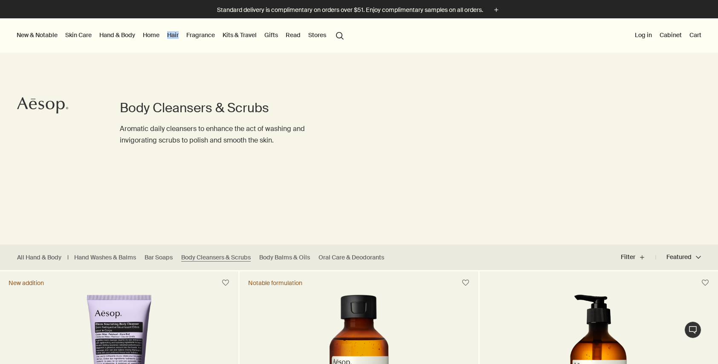
click at [118, 36] on link "Hand & Body" at bounding box center [117, 34] width 39 height 11
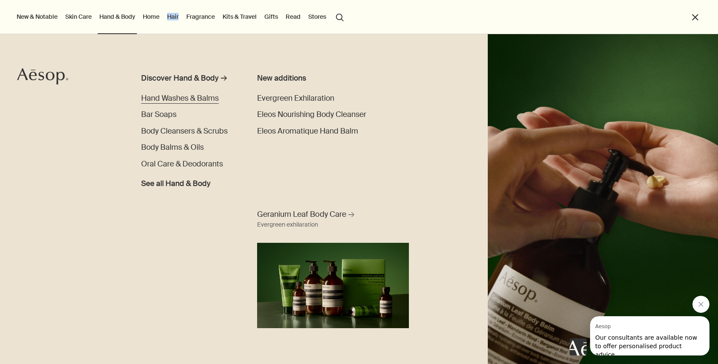
click at [177, 96] on span "Hand Washes & Balms" at bounding box center [180, 97] width 78 height 9
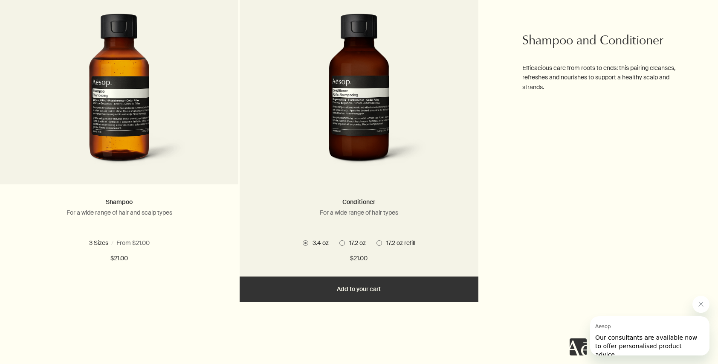
scroll to position [524, 0]
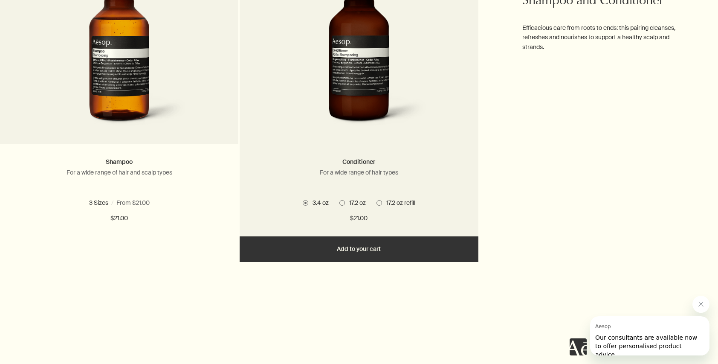
click at [343, 202] on span at bounding box center [343, 203] width 6 height 6
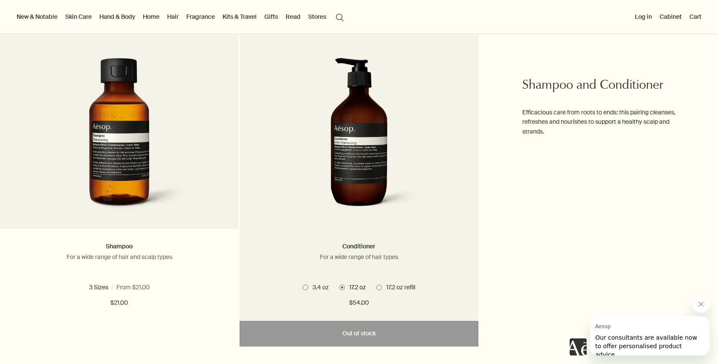
scroll to position [428, 0]
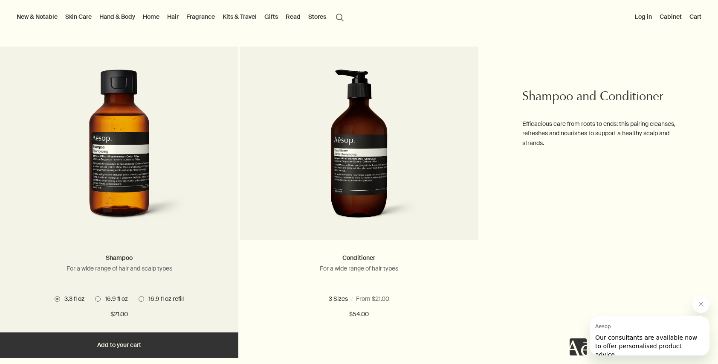
click at [98, 298] on span at bounding box center [98, 299] width 6 height 6
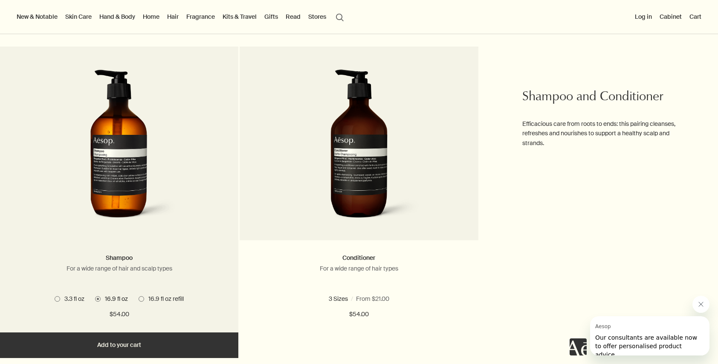
click at [142, 297] on span at bounding box center [142, 299] width 6 height 6
click at [98, 297] on span at bounding box center [98, 299] width 6 height 6
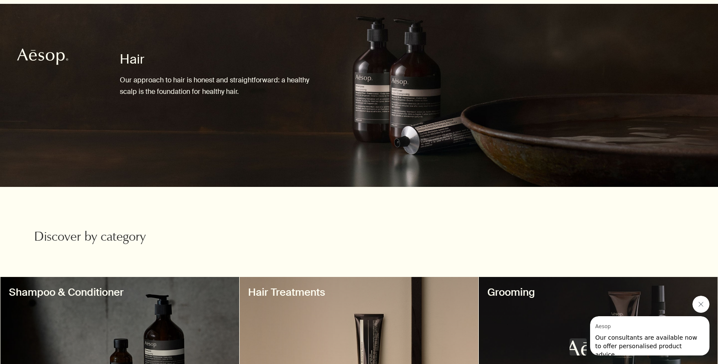
scroll to position [0, 0]
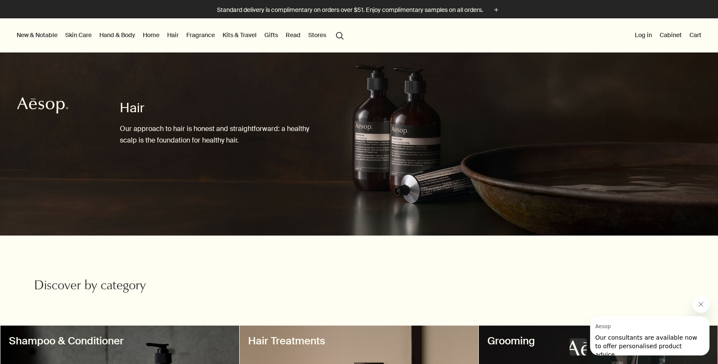
click at [271, 33] on link "Gifts" at bounding box center [271, 34] width 17 height 11
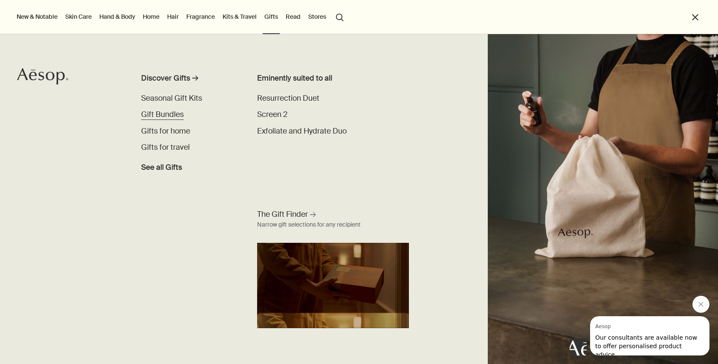
click at [168, 113] on span "Gift Bundles" at bounding box center [162, 114] width 43 height 9
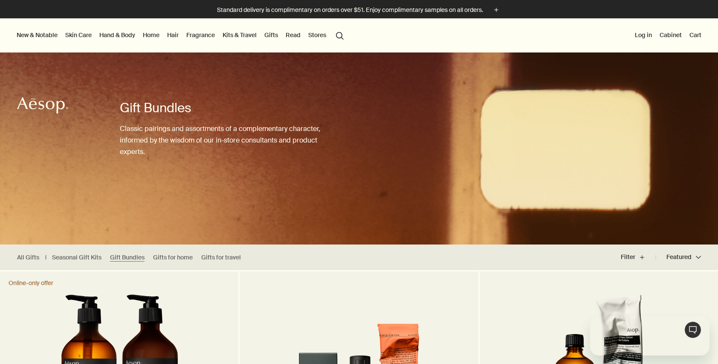
click at [113, 34] on link "Hand & Body" at bounding box center [117, 34] width 39 height 11
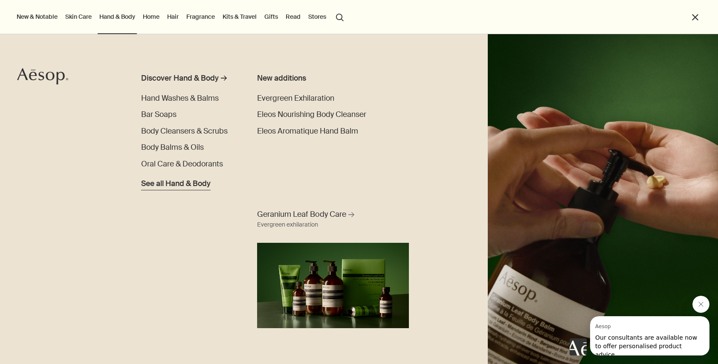
click at [161, 183] on span "See all Hand & Body" at bounding box center [176, 184] width 70 height 12
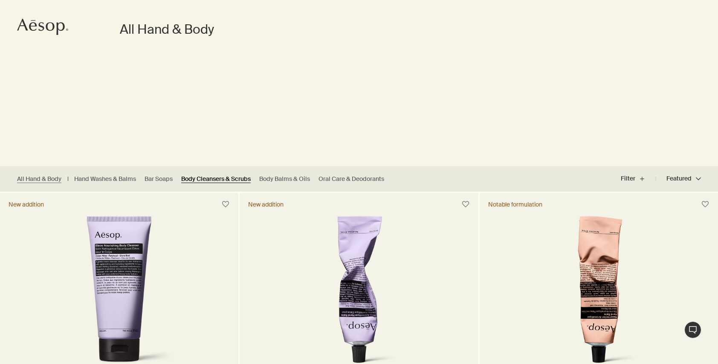
click at [214, 178] on link "Body Cleansers & Scrubs" at bounding box center [216, 179] width 70 height 8
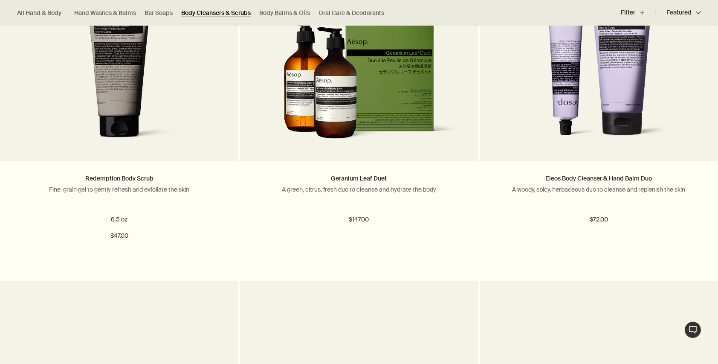
scroll to position [1103, 0]
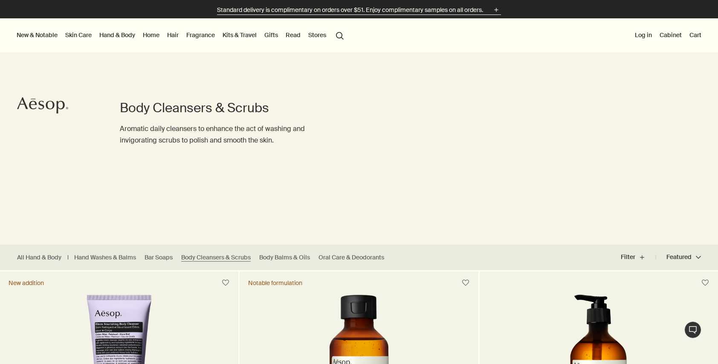
click at [497, 9] on polygon "shipping-banner" at bounding box center [497, 10] width 4 height 4
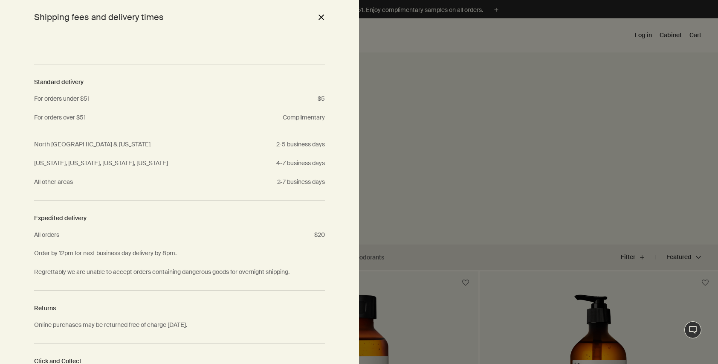
click at [321, 17] on button "close" at bounding box center [321, 17] width 10 height 15
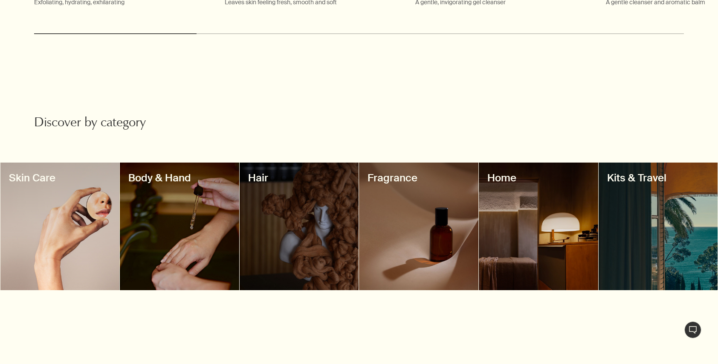
scroll to position [759, 0]
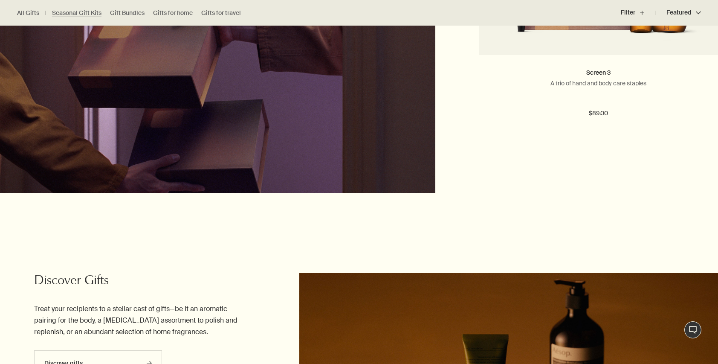
scroll to position [2267, 0]
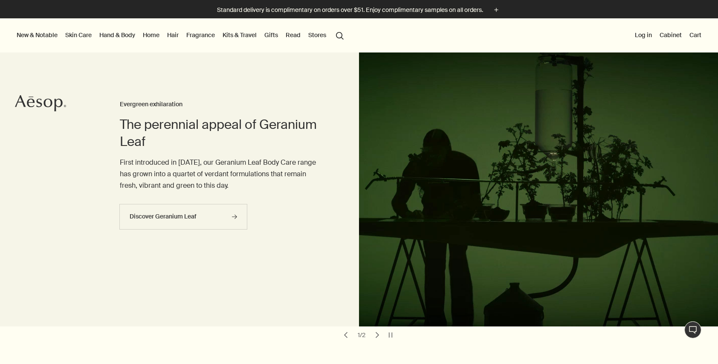
click at [113, 36] on link "Hand & Body" at bounding box center [117, 34] width 39 height 11
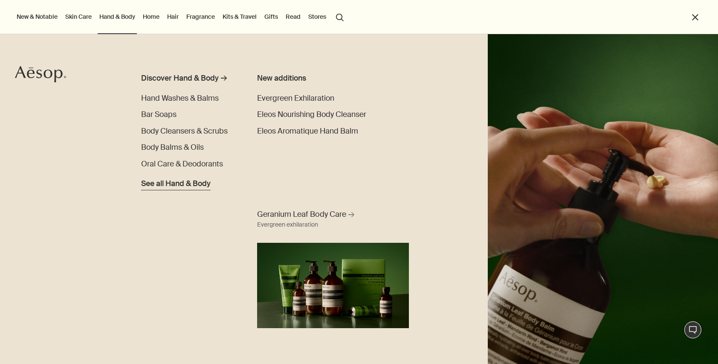
click at [155, 184] on span "See all Hand & Body" at bounding box center [176, 184] width 70 height 12
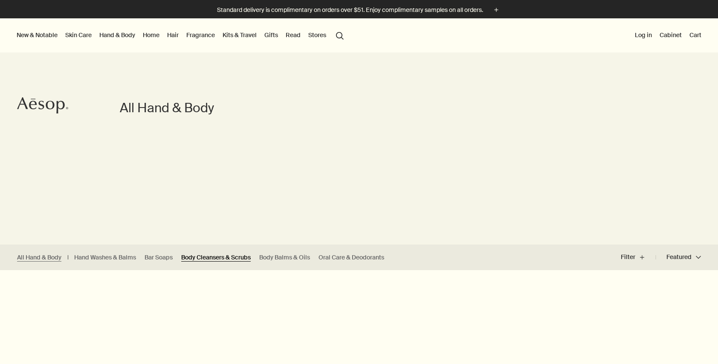
click at [220, 258] on link "Body Cleansers & Scrubs" at bounding box center [216, 257] width 70 height 8
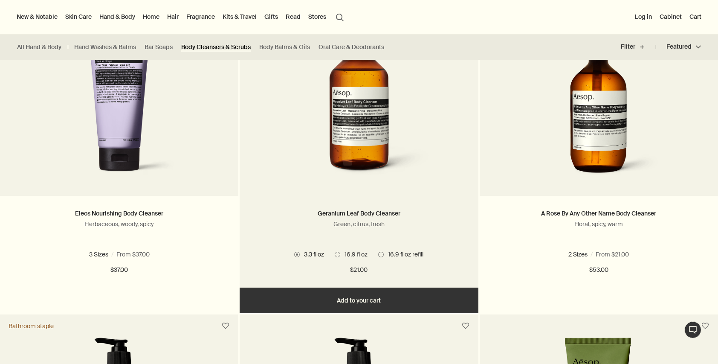
scroll to position [263, 0]
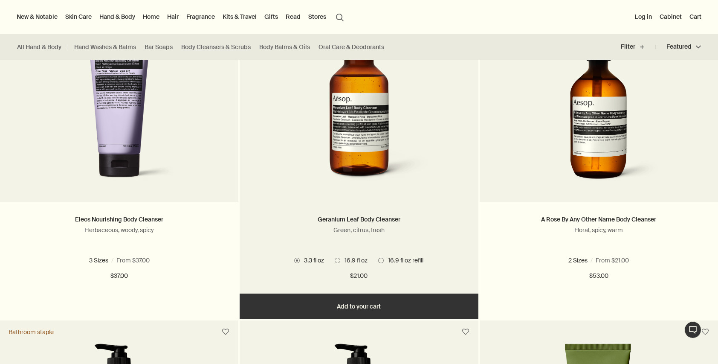
click at [337, 261] on span at bounding box center [338, 261] width 6 height 6
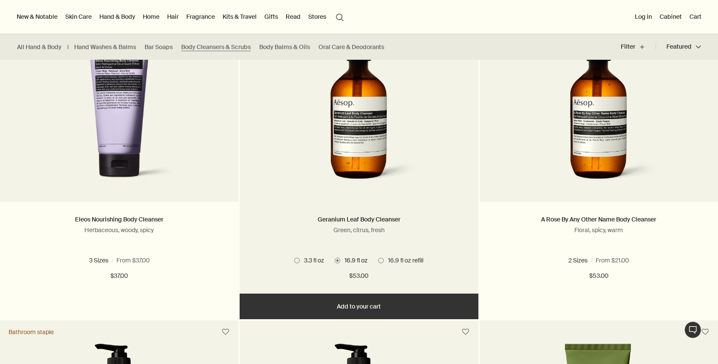
click at [336, 306] on button "Add Add to your cart" at bounding box center [359, 306] width 238 height 26
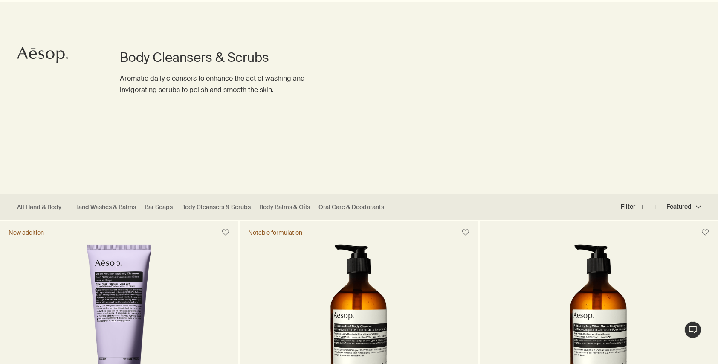
scroll to position [0, 0]
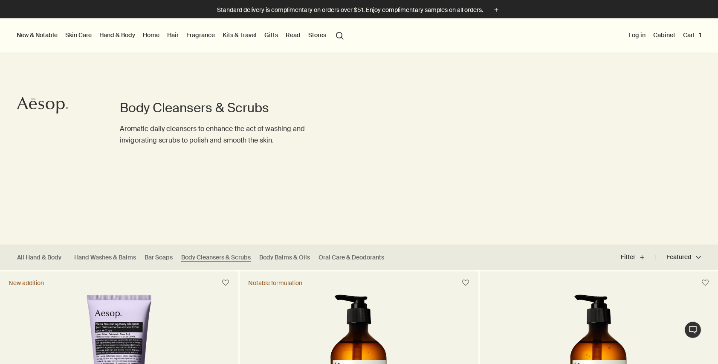
click at [173, 35] on link "Hair" at bounding box center [172, 34] width 15 height 11
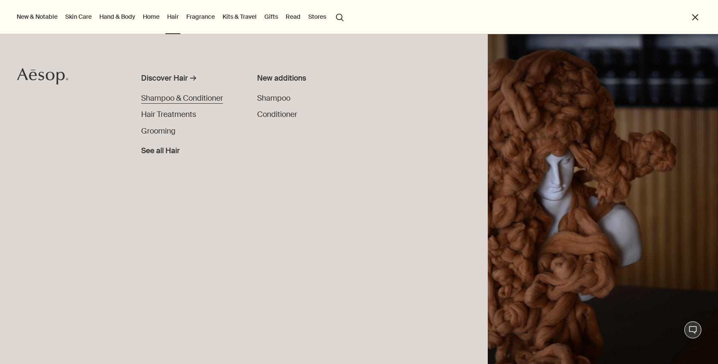
click at [161, 99] on span "Shampoo & Conditioner" at bounding box center [182, 97] width 82 height 9
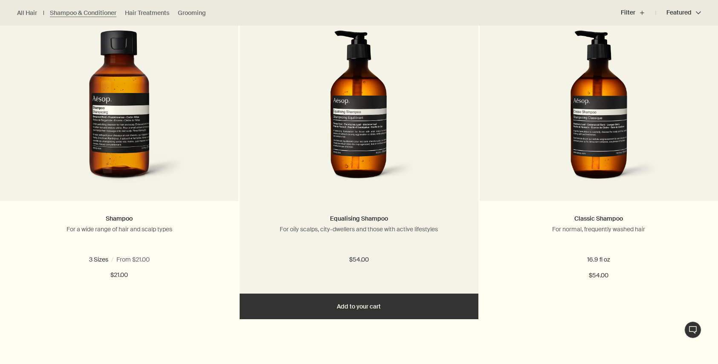
scroll to position [263, 0]
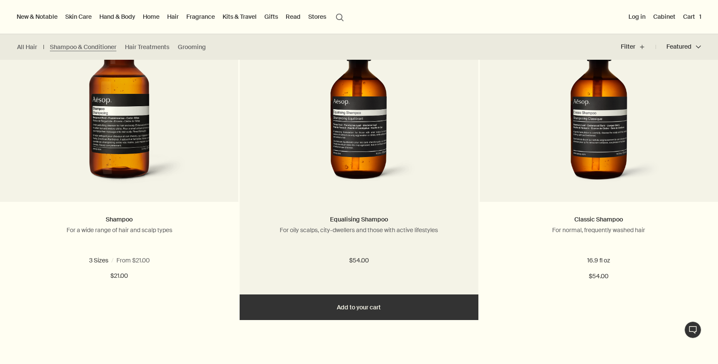
click at [355, 310] on button "Add Add to your cart" at bounding box center [359, 307] width 238 height 26
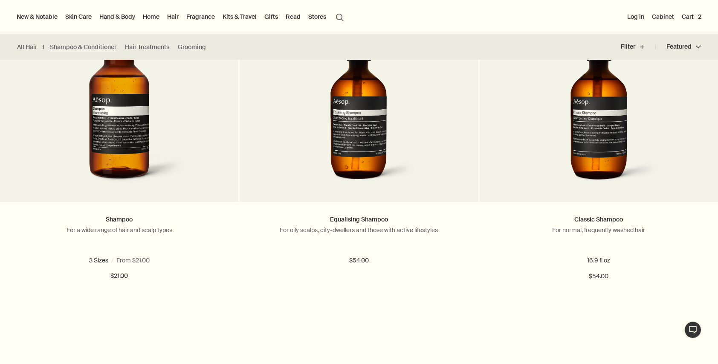
click at [688, 18] on button "Cart 2" at bounding box center [691, 16] width 23 height 11
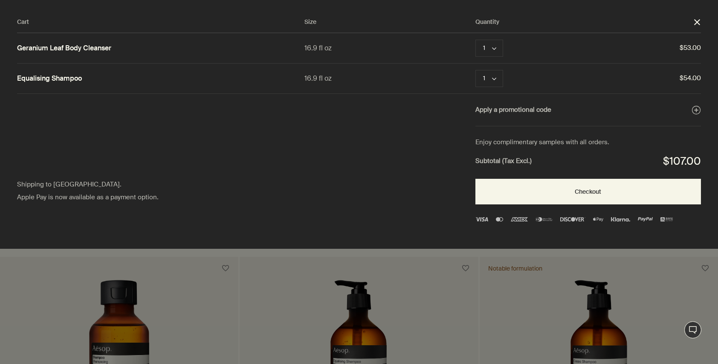
scroll to position [0, 0]
click at [575, 195] on button "Checkout" at bounding box center [589, 192] width 226 height 26
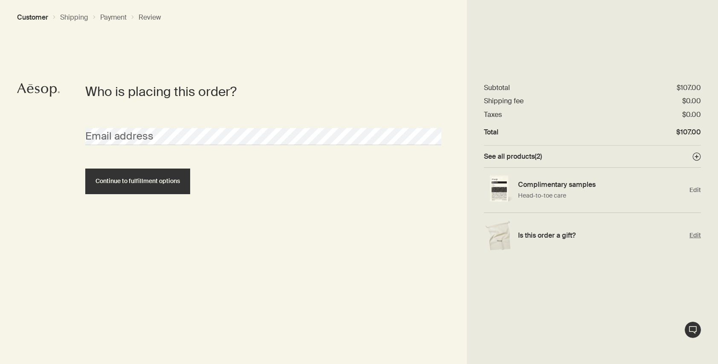
click at [697, 235] on span "Edit" at bounding box center [696, 235] width 12 height 8
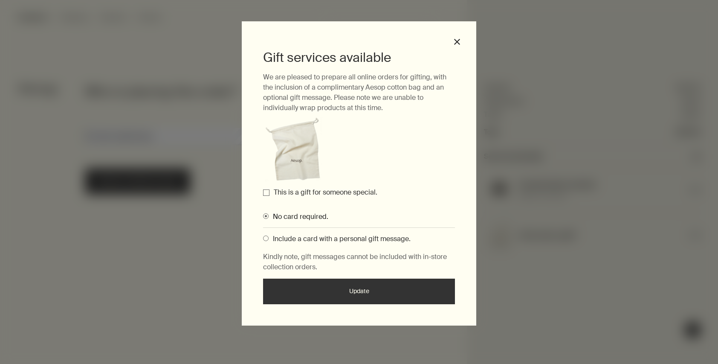
click at [265, 192] on input "This is a gift for someone special." at bounding box center [266, 192] width 6 height 6
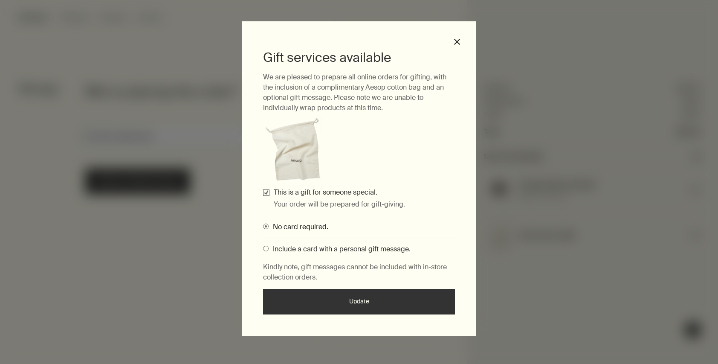
click at [266, 247] on span "Gifting Modals" at bounding box center [266, 249] width 6 height 6
click at [263, 247] on input "Include a card with a personal gift message." at bounding box center [263, 247] width 0 height 6
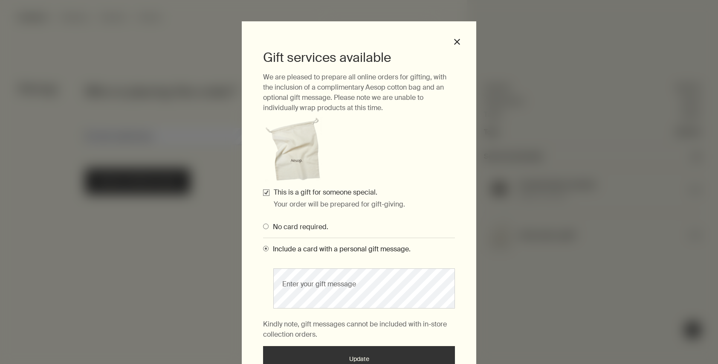
scroll to position [50, 0]
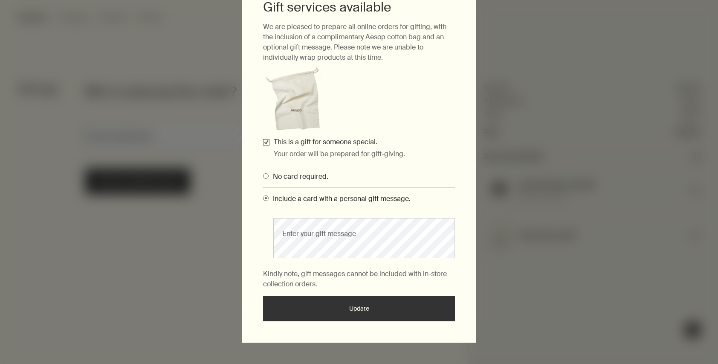
click at [336, 309] on button "Update" at bounding box center [359, 309] width 192 height 26
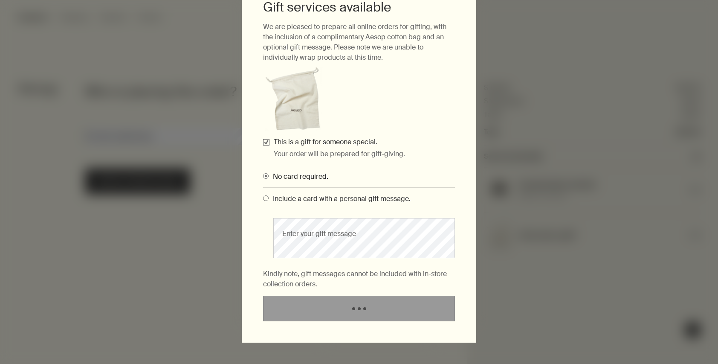
scroll to position [0, 0]
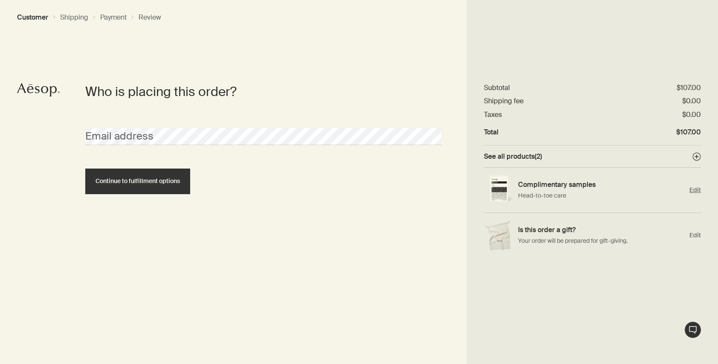
click at [696, 191] on span "Edit" at bounding box center [696, 190] width 12 height 8
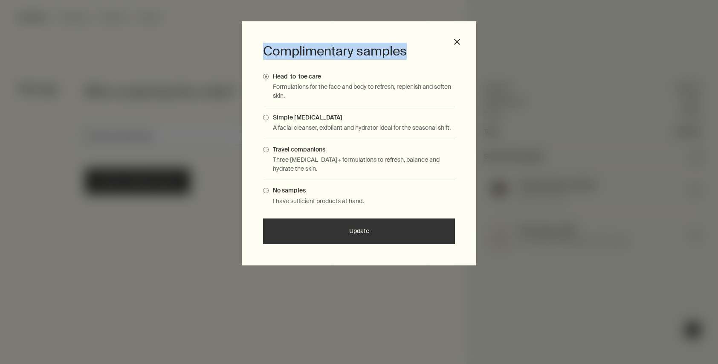
drag, startPoint x: 406, startPoint y: 52, endPoint x: 256, endPoint y: 49, distance: 149.8
click at [256, 49] on div "Complimentary samples Head-to-toe care Formulations for the face and body to re…" at bounding box center [359, 143] width 235 height 244
copy h3 "Complimentary samples"
